Goal: Information Seeking & Learning: Learn about a topic

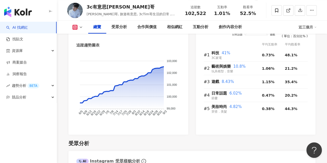
scroll to position [507, 0]
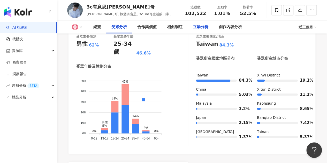
click at [204, 29] on div "互動分析" at bounding box center [201, 27] width 16 height 6
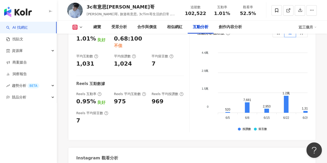
scroll to position [1093, 0]
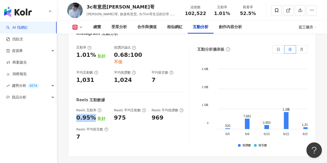
drag, startPoint x: 76, startPoint y: 93, endPoint x: 92, endPoint y: 92, distance: 16.6
click at [92, 92] on div "互動率 1.01% 良好 按讚評論比 0.68:100 不佳 平均互動數 1,031 平均按讚數 1,024 平均留言數 7 Reels 互動數據 Reels…" at bounding box center [192, 98] width 247 height 116
copy div "0.95%"
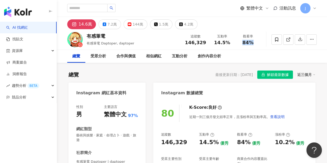
drag, startPoint x: 241, startPoint y: 43, endPoint x: 252, endPoint y: 45, distance: 11.5
click at [252, 45] on div "84%" at bounding box center [248, 42] width 20 height 5
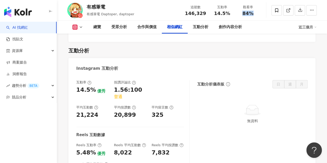
scroll to position [1015, 0]
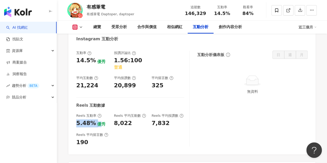
drag, startPoint x: 76, startPoint y: 117, endPoint x: 98, endPoint y: 120, distance: 21.6
click at [98, 120] on div "5.48% 優秀" at bounding box center [92, 124] width 33 height 8
click at [91, 123] on div "互動率 14.5% 優秀 按讚評論比 1.56:100 普通 平均互動數 21,224 平均按讚數 20,899 平均留言數 325 Reels 互動數據 R…" at bounding box center [132, 99] width 113 height 96
drag, startPoint x: 93, startPoint y: 120, endPoint x: 75, endPoint y: 121, distance: 18.4
click at [75, 121] on div "互動率 14.5% 優秀 按讚評論比 1.56:100 普通 平均互動數 21,224 平均按讚數 20,899 平均留言數 325 Reels 互動數據 R…" at bounding box center [192, 100] width 247 height 109
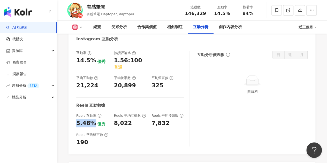
copy div "5.48%"
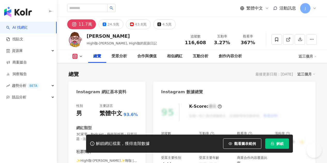
click at [254, 43] on div "367%" at bounding box center [248, 42] width 20 height 5
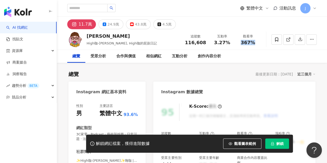
click at [288, 144] on button "解鎖" at bounding box center [278, 144] width 24 height 10
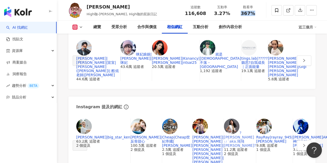
scroll to position [1095, 0]
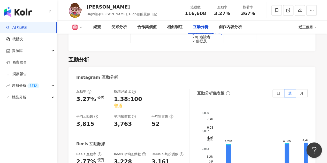
click at [201, 26] on div "互動分析" at bounding box center [201, 27] width 16 height 6
drag, startPoint x: 76, startPoint y: 114, endPoint x: 94, endPoint y: 113, distance: 18.1
click at [94, 113] on div "互動率 3.27% 優秀 按讚評論比 1.38:100 普通 平均互動數 3,815 平均按讚數 3,763 平均留言數 52 Reels 互動數據 Reel…" at bounding box center [192, 142] width 247 height 116
copy div "2.77%"
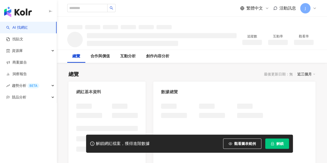
click at [281, 146] on span "解鎖" at bounding box center [280, 144] width 7 height 4
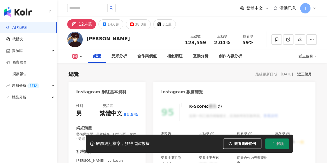
scroll to position [32, 0]
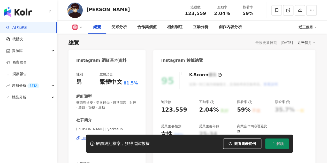
click at [228, 12] on div "2.04%" at bounding box center [222, 13] width 20 height 5
click at [234, 12] on div "互動率 2.04%" at bounding box center [222, 10] width 26 height 11
drag, startPoint x: 230, startPoint y: 13, endPoint x: 215, endPoint y: 14, distance: 15.3
click at [215, 14] on div "2.04%" at bounding box center [222, 13] width 20 height 5
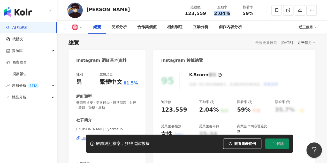
copy span "2.04%"
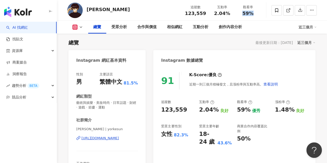
drag, startPoint x: 242, startPoint y: 14, endPoint x: 252, endPoint y: 15, distance: 9.9
click at [252, 15] on div "59%" at bounding box center [248, 13] width 20 height 5
copy span "59%"
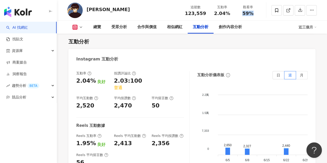
scroll to position [1118, 0]
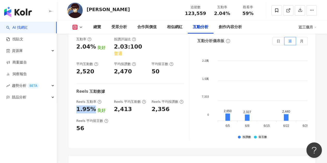
drag, startPoint x: 75, startPoint y: 66, endPoint x: 93, endPoint y: 67, distance: 18.6
click at [93, 67] on div "互動率 2.04% 良好 按讚評論比 2.03:100 普通 平均互動數 2,520 平均按讚數 2,470 平均留言數 50 Reels 互動數據 Reel…" at bounding box center [192, 90] width 247 height 116
copy div "1.95%"
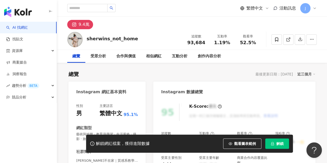
scroll to position [129, 0]
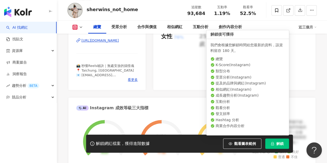
click at [271, 148] on button "解鎖" at bounding box center [278, 144] width 24 height 10
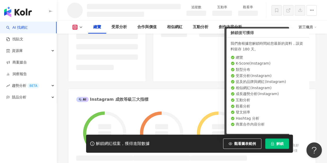
scroll to position [130, 0]
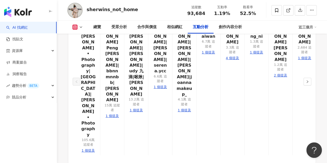
scroll to position [1121, 0]
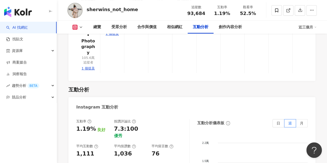
drag, startPoint x: 76, startPoint y: 126, endPoint x: 90, endPoint y: 126, distance: 14.8
copy div "1.2%"
drag, startPoint x: 236, startPoint y: 14, endPoint x: 256, endPoint y: 14, distance: 19.9
click at [256, 14] on div "觀看率 52.5%" at bounding box center [248, 10] width 26 height 11
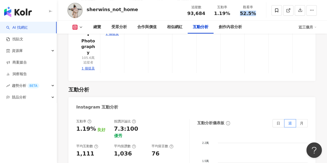
copy span "52.5%"
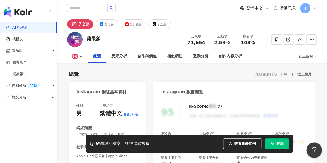
scroll to position [32, 0]
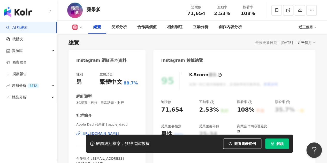
click at [277, 146] on span "解鎖" at bounding box center [280, 144] width 7 height 4
drag, startPoint x: 215, startPoint y: 14, endPoint x: 231, endPoint y: 14, distance: 15.8
click at [231, 14] on div "2.53%" at bounding box center [222, 13] width 20 height 5
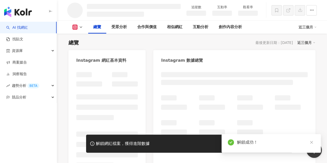
click at [237, 14] on div "觀看率" at bounding box center [248, 10] width 26 height 11
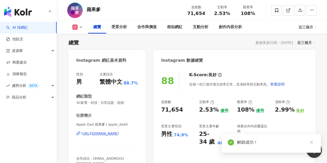
drag, startPoint x: 238, startPoint y: 13, endPoint x: 255, endPoint y: 14, distance: 17.6
click at [252, 14] on div "觀看率 108%" at bounding box center [248, 10] width 26 height 11
click at [257, 13] on div "108%" at bounding box center [248, 13] width 20 height 5
click at [255, 14] on div "108%" at bounding box center [248, 13] width 20 height 5
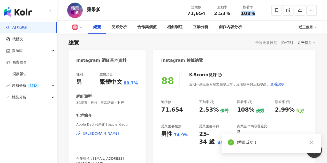
drag, startPoint x: 255, startPoint y: 14, endPoint x: 243, endPoint y: 14, distance: 11.6
click at [243, 14] on div "108%" at bounding box center [248, 13] width 20 height 5
copy span "108%"
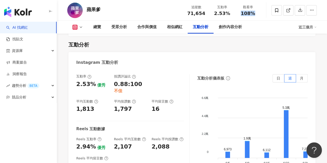
scroll to position [1093, 0]
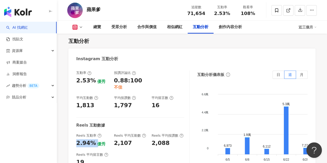
drag, startPoint x: 76, startPoint y: 89, endPoint x: 97, endPoint y: 89, distance: 20.2
click at [97, 139] on div "2.94% 優秀" at bounding box center [92, 143] width 33 height 8
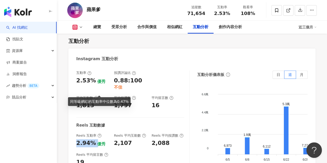
copy div "2.94%"
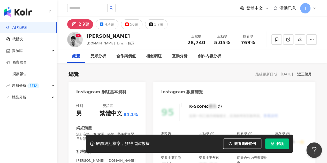
drag, startPoint x: 214, startPoint y: 42, endPoint x: 242, endPoint y: 62, distance: 34.2
click at [224, 71] on div "總覽 最後更新日期：2025/9/4 近三個月" at bounding box center [192, 74] width 247 height 7
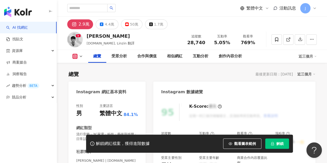
scroll to position [32, 0]
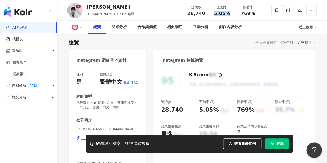
drag, startPoint x: 214, startPoint y: 13, endPoint x: 230, endPoint y: 14, distance: 16.3
click at [230, 14] on div "5.05%" at bounding box center [222, 13] width 20 height 5
copy span "5.05%"
drag, startPoint x: 242, startPoint y: 14, endPoint x: 260, endPoint y: 14, distance: 18.6
click at [260, 14] on div "觀看率 769%" at bounding box center [248, 10] width 26 height 11
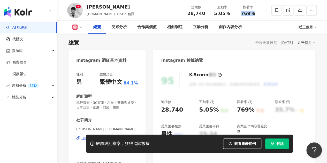
copy span "769%"
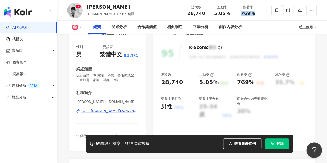
scroll to position [83, 0]
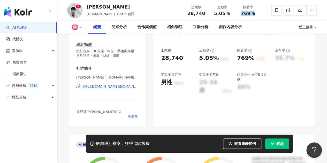
click at [280, 139] on button "解鎖" at bounding box center [278, 144] width 24 height 10
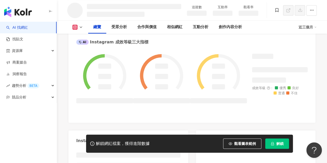
scroll to position [376, 0]
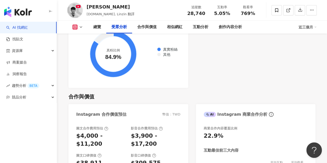
scroll to position [431, 0]
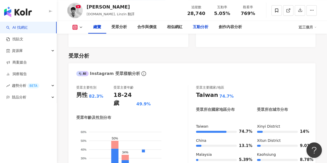
click at [204, 29] on div "互動分析" at bounding box center [201, 27] width 16 height 6
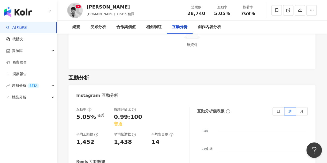
scroll to position [1076, 0]
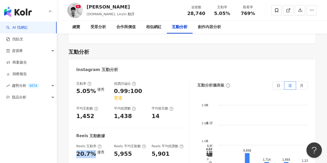
drag, startPoint x: 76, startPoint y: 121, endPoint x: 93, endPoint y: 119, distance: 17.3
click at [93, 119] on div "互動率 5.05% 優秀 按讚評論比 0.99:100 普通 平均互動數 1,452 平均按讚數 1,438 平均留言數 14 Reels 互動數據 Reel…" at bounding box center [192, 134] width 247 height 116
copy div "20.7%"
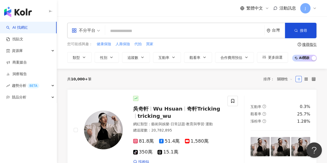
click at [314, 10] on icon at bounding box center [315, 8] width 4 height 4
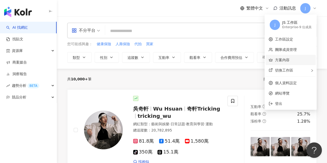
click at [278, 61] on link "方案內容" at bounding box center [282, 60] width 14 height 4
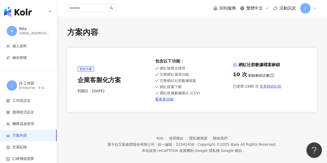
click at [268, 87] on span "查看解鎖紀錄" at bounding box center [271, 86] width 22 height 4
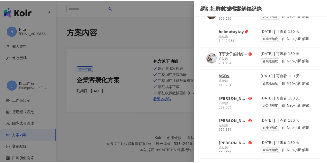
scroll to position [3255, 0]
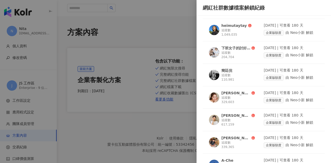
click at [191, 31] on div at bounding box center [165, 81] width 331 height 163
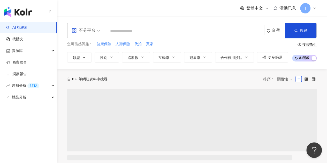
click at [313, 10] on icon at bounding box center [315, 8] width 4 height 4
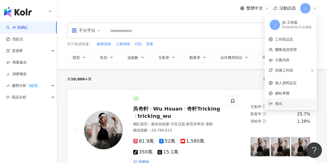
click at [281, 102] on span "登出" at bounding box center [278, 104] width 7 height 4
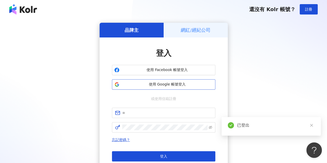
click at [203, 87] on button "使用 Google 帳號登入" at bounding box center [164, 84] width 104 height 10
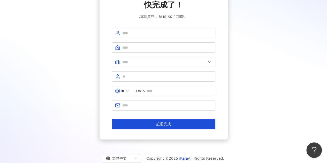
scroll to position [22, 0]
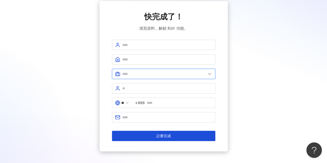
click at [198, 73] on input "text" at bounding box center [164, 74] width 84 height 6
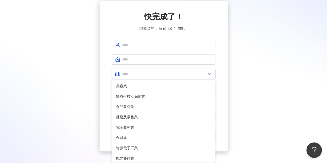
click at [203, 73] on input "text" at bounding box center [164, 74] width 84 height 6
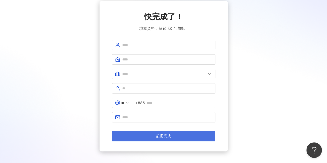
click at [153, 135] on button "註冊完成" at bounding box center [164, 136] width 104 height 10
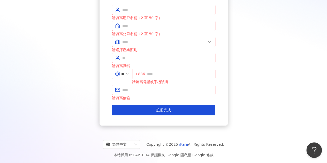
scroll to position [0, 0]
